Goal: Information Seeking & Learning: Learn about a topic

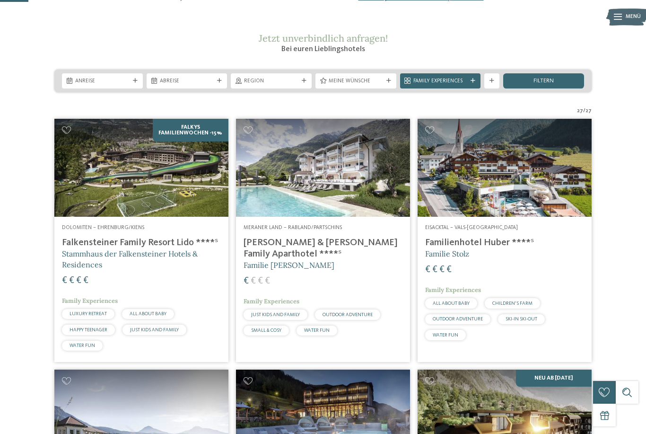
scroll to position [106, 0]
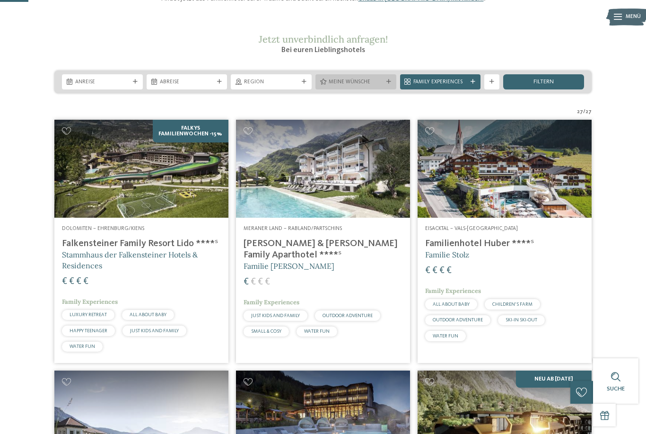
click at [378, 86] on span "Meine Wünsche" at bounding box center [356, 82] width 54 height 8
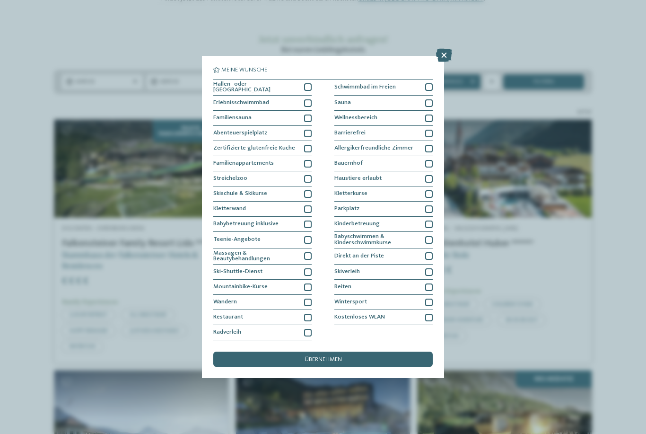
scroll to position [37, 0]
click at [448, 49] on icon at bounding box center [444, 55] width 16 height 13
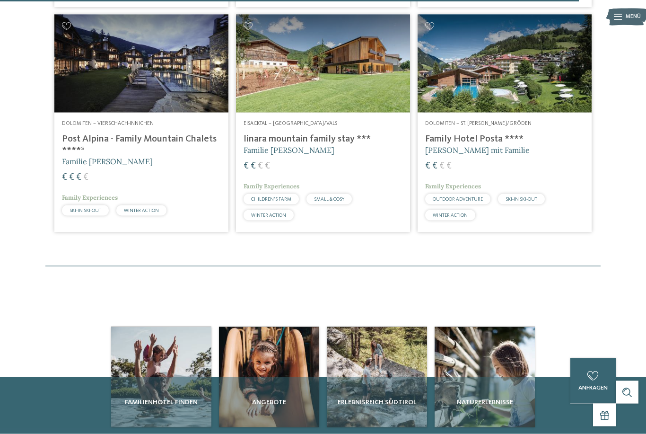
scroll to position [2145, 0]
click at [170, 137] on h4 "Post Alpina - Family Mountain Chalets ****ˢ" at bounding box center [141, 144] width 159 height 23
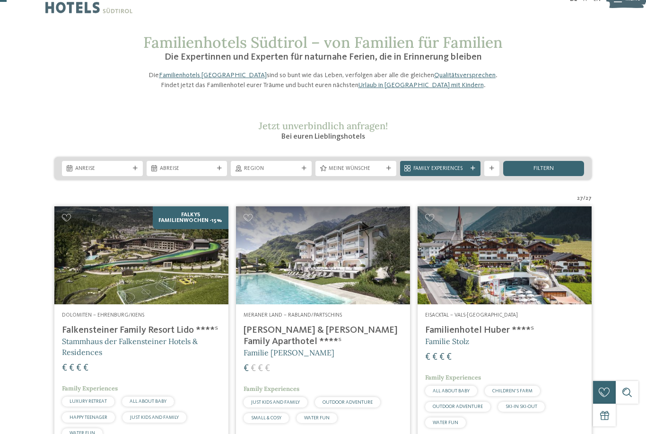
scroll to position [34, 0]
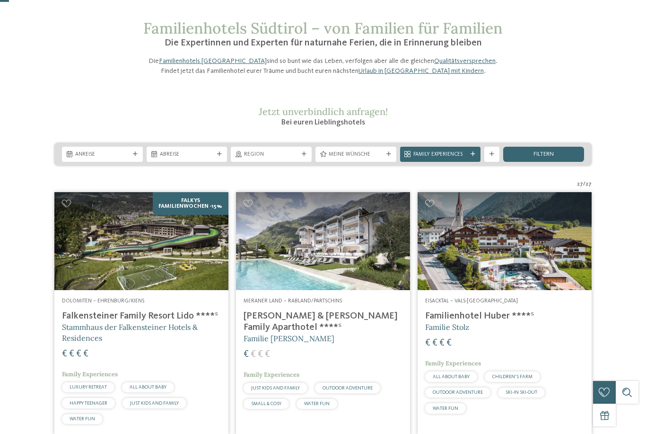
click at [180, 286] on img at bounding box center [141, 241] width 174 height 98
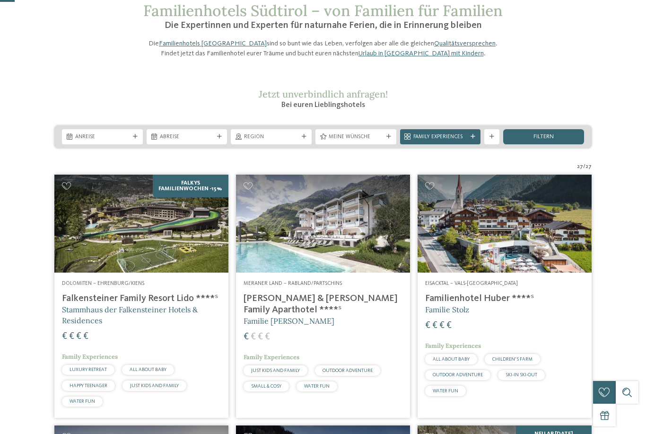
scroll to position [53, 0]
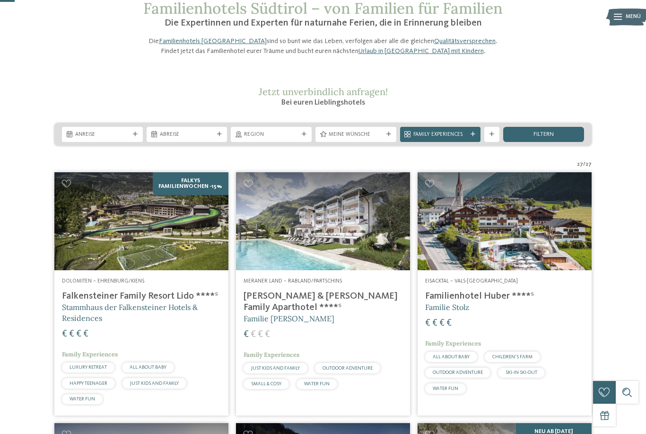
click at [546, 248] on img at bounding box center [504, 221] width 174 height 98
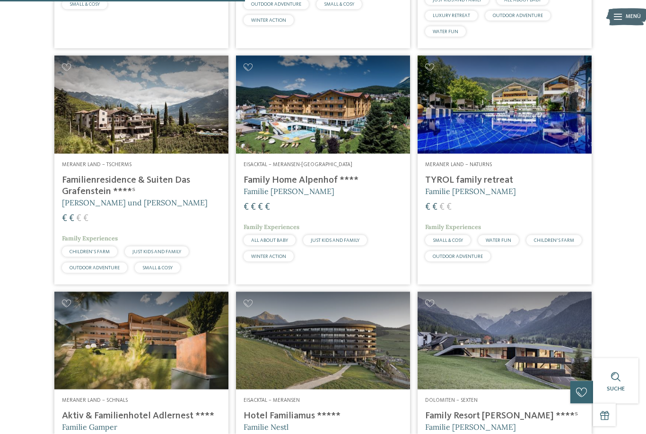
scroll to position [897, 0]
click at [564, 185] on h4 "TYROL family retreat" at bounding box center [504, 179] width 159 height 11
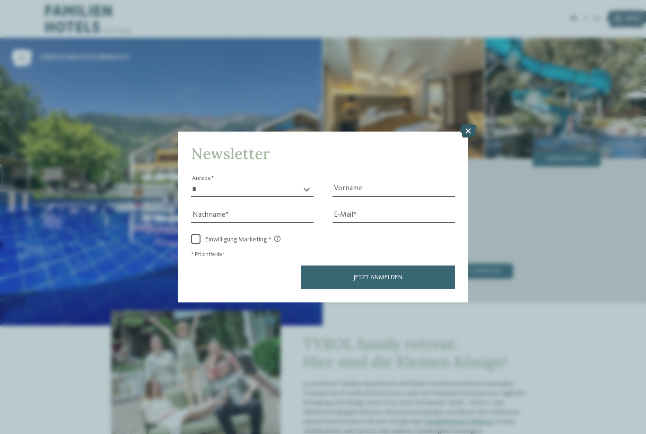
click at [468, 124] on icon at bounding box center [468, 130] width 16 height 13
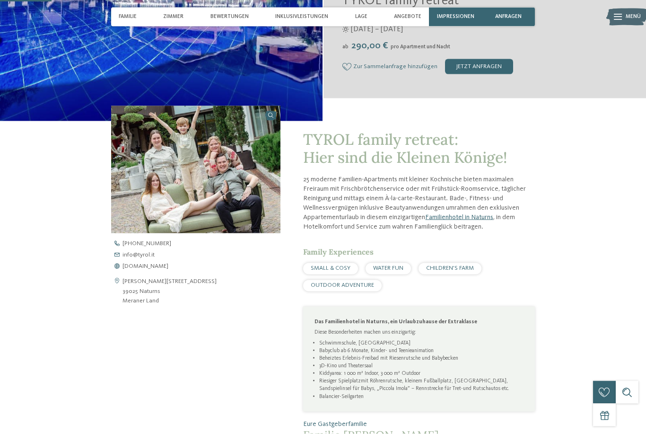
scroll to position [206, 0]
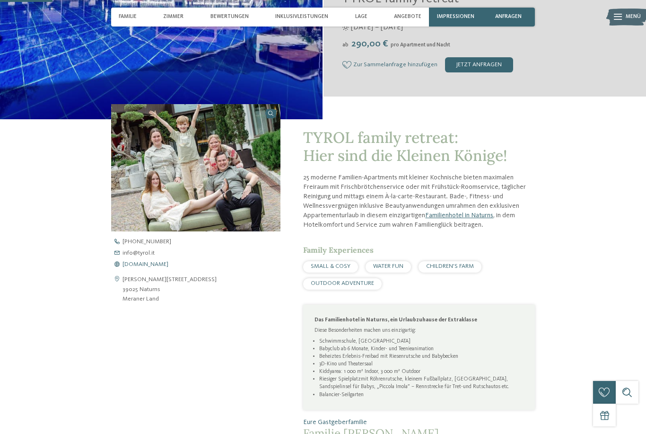
click at [145, 268] on span "[DOMAIN_NAME]" at bounding box center [145, 264] width 46 height 6
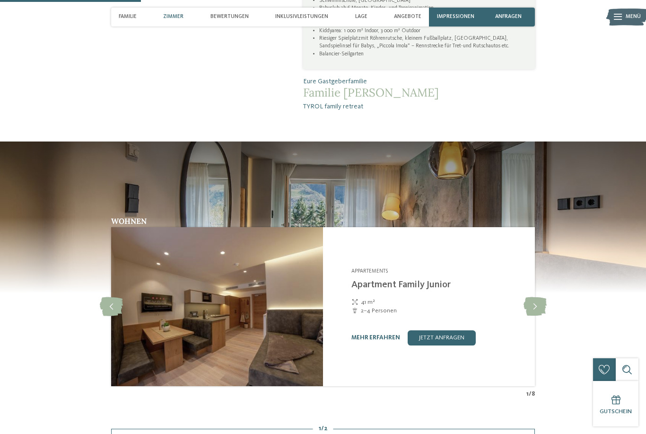
scroll to position [559, 0]
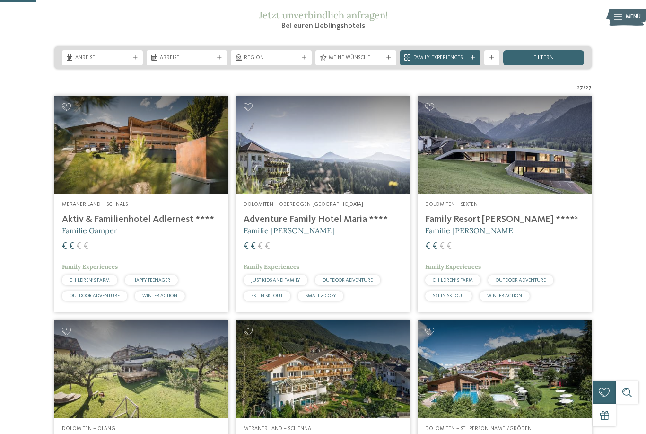
scroll to position [130, 0]
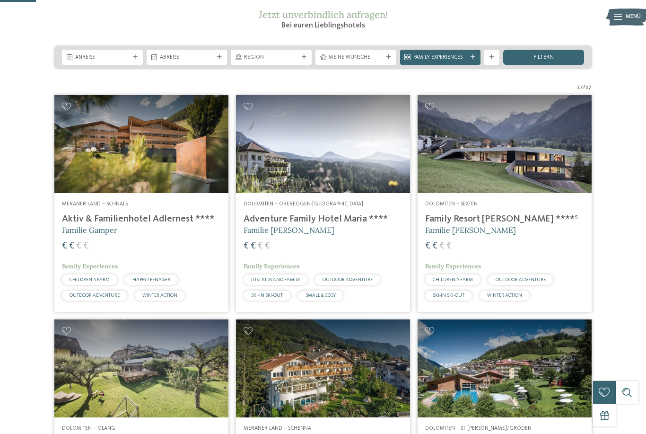
click at [287, 225] on h4 "Adventure Family Hotel Maria ****" at bounding box center [322, 218] width 159 height 11
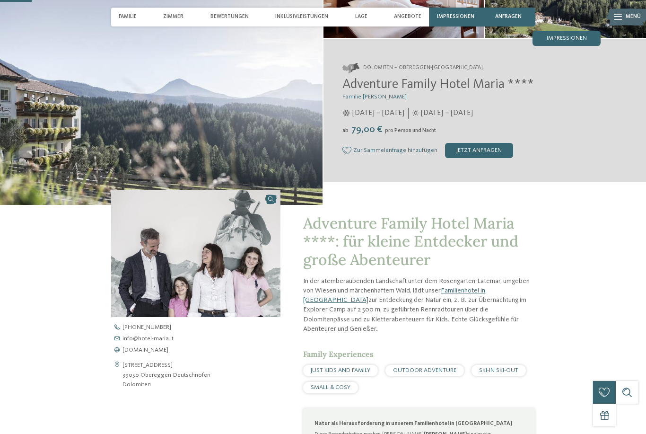
scroll to position [130, 0]
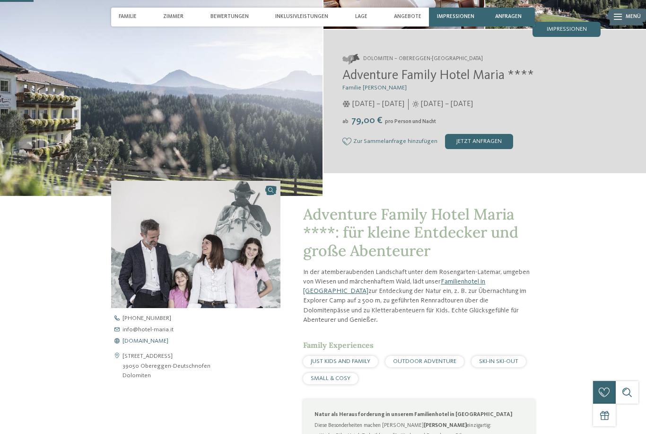
click at [156, 344] on span "www.hotel-maria.it" at bounding box center [145, 341] width 46 height 6
